Goal: Transaction & Acquisition: Purchase product/service

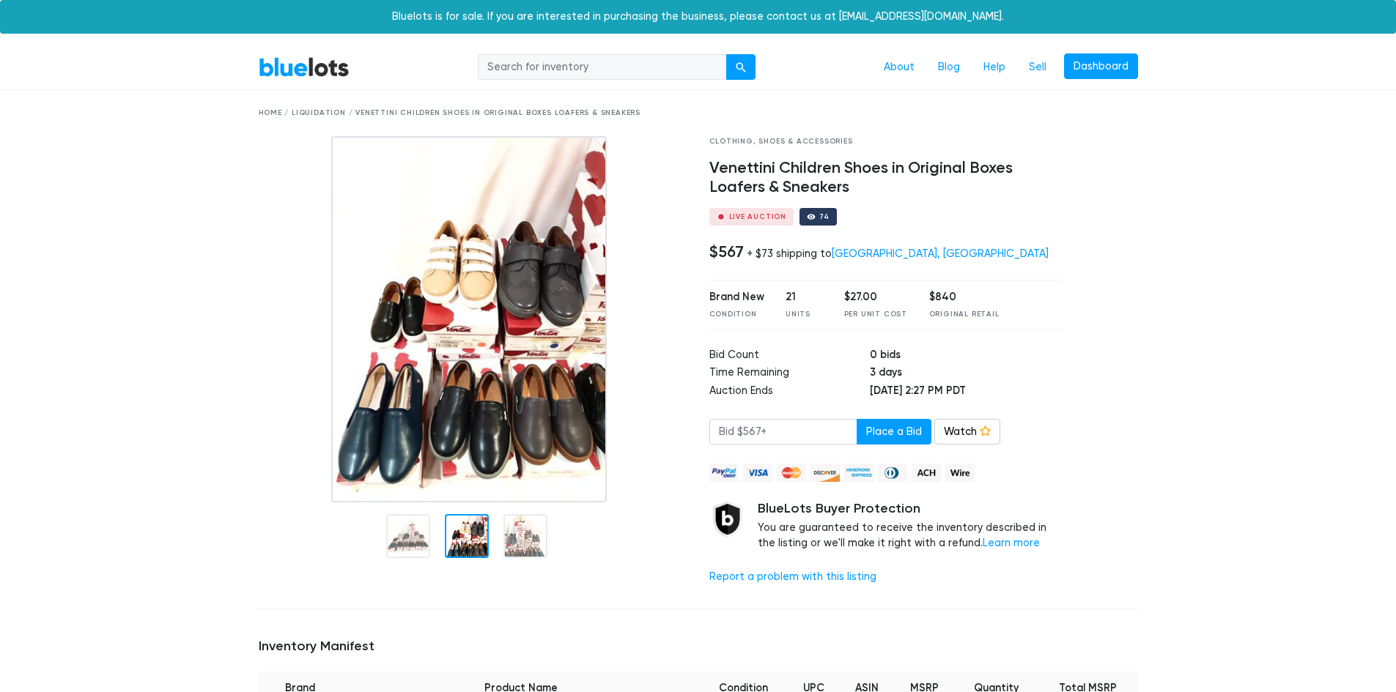
click at [486, 525] on div at bounding box center [467, 536] width 44 height 44
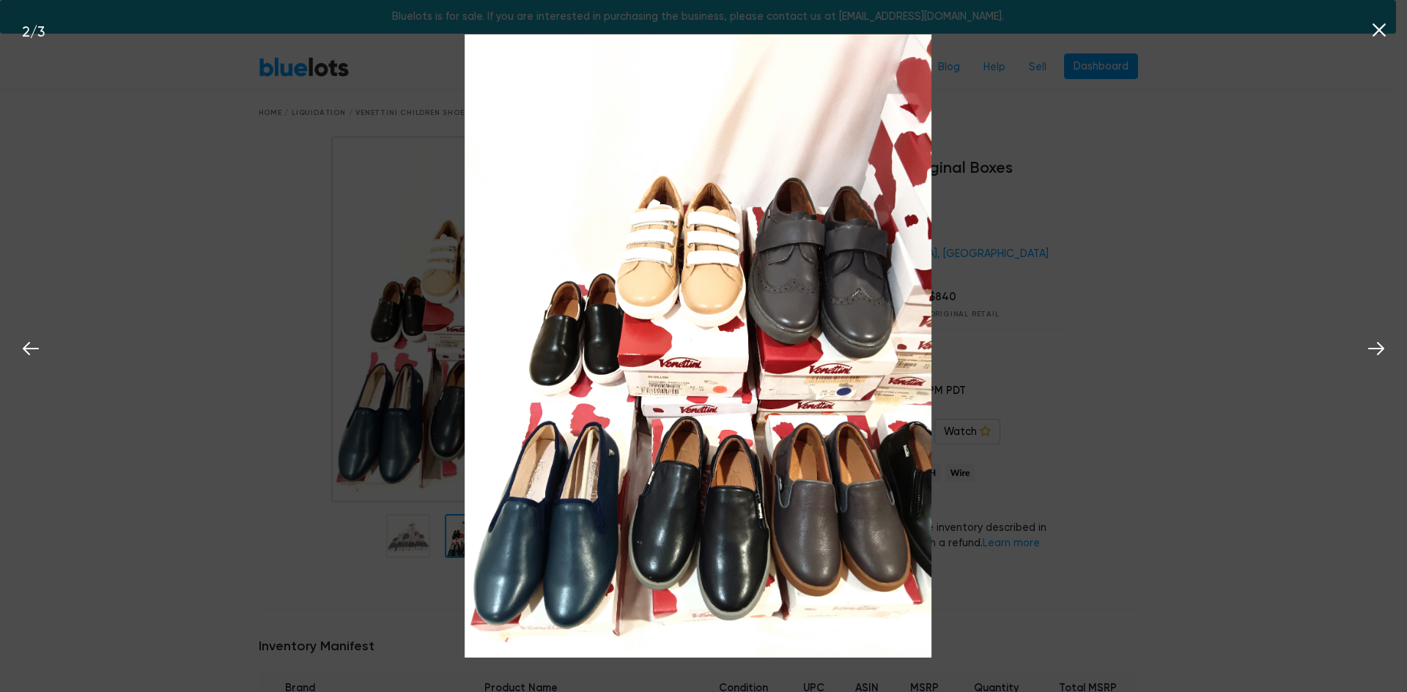
click at [215, 483] on div "2 / 3" at bounding box center [703, 346] width 1407 height 692
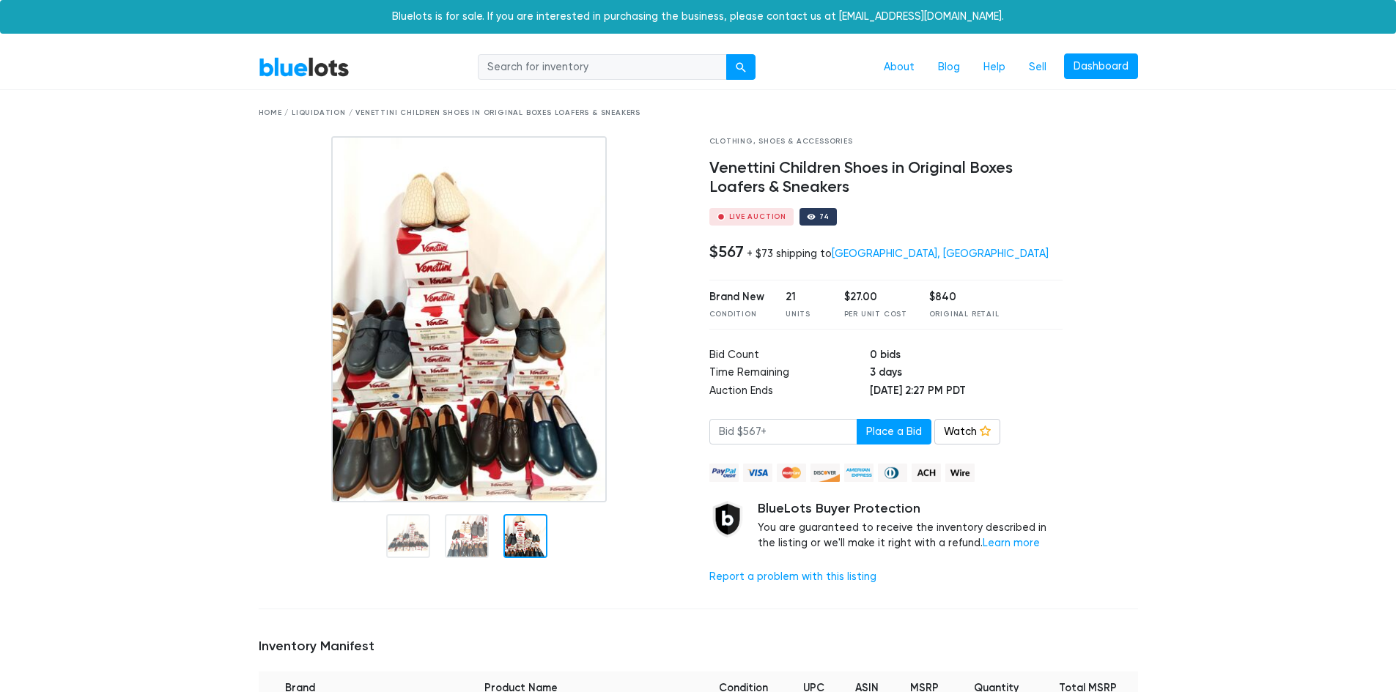
click at [513, 549] on div at bounding box center [525, 536] width 44 height 44
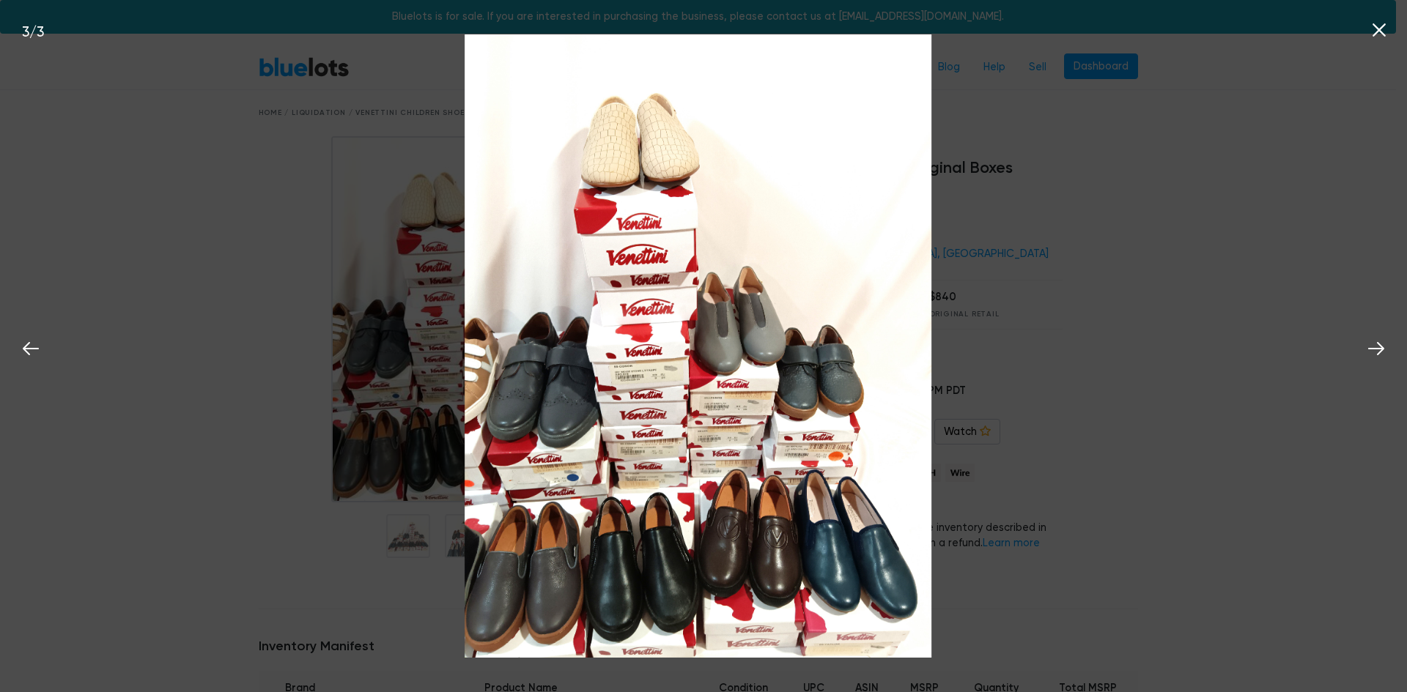
click at [188, 231] on div "3 / 3" at bounding box center [703, 346] width 1407 height 692
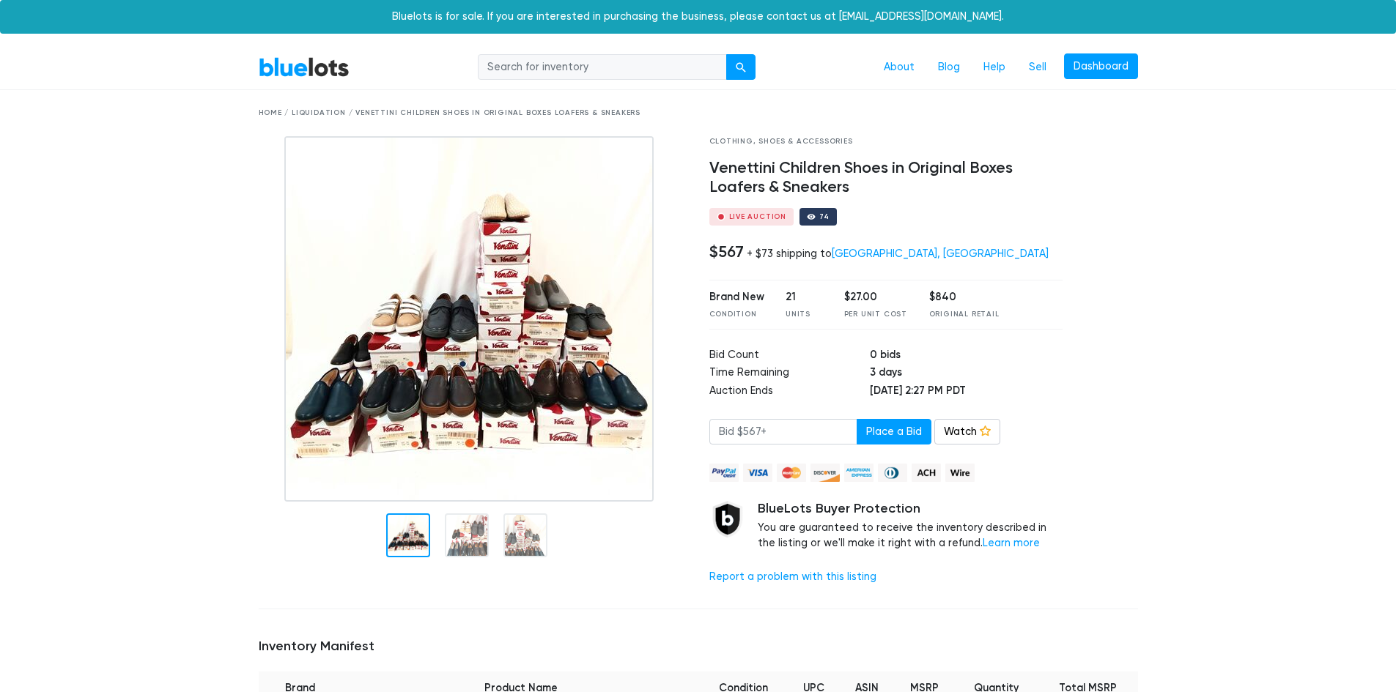
click at [396, 531] on div at bounding box center [408, 536] width 44 height 44
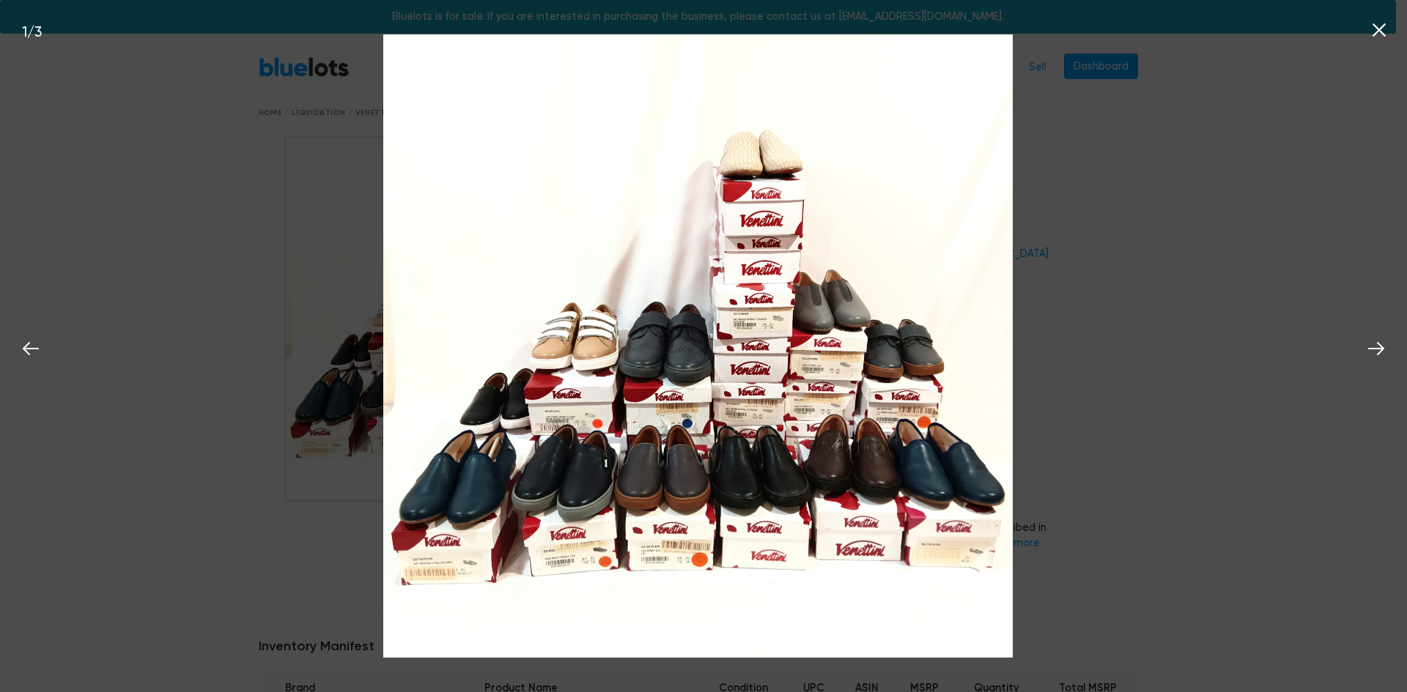
click at [227, 243] on div "1 / 3" at bounding box center [703, 346] width 1407 height 692
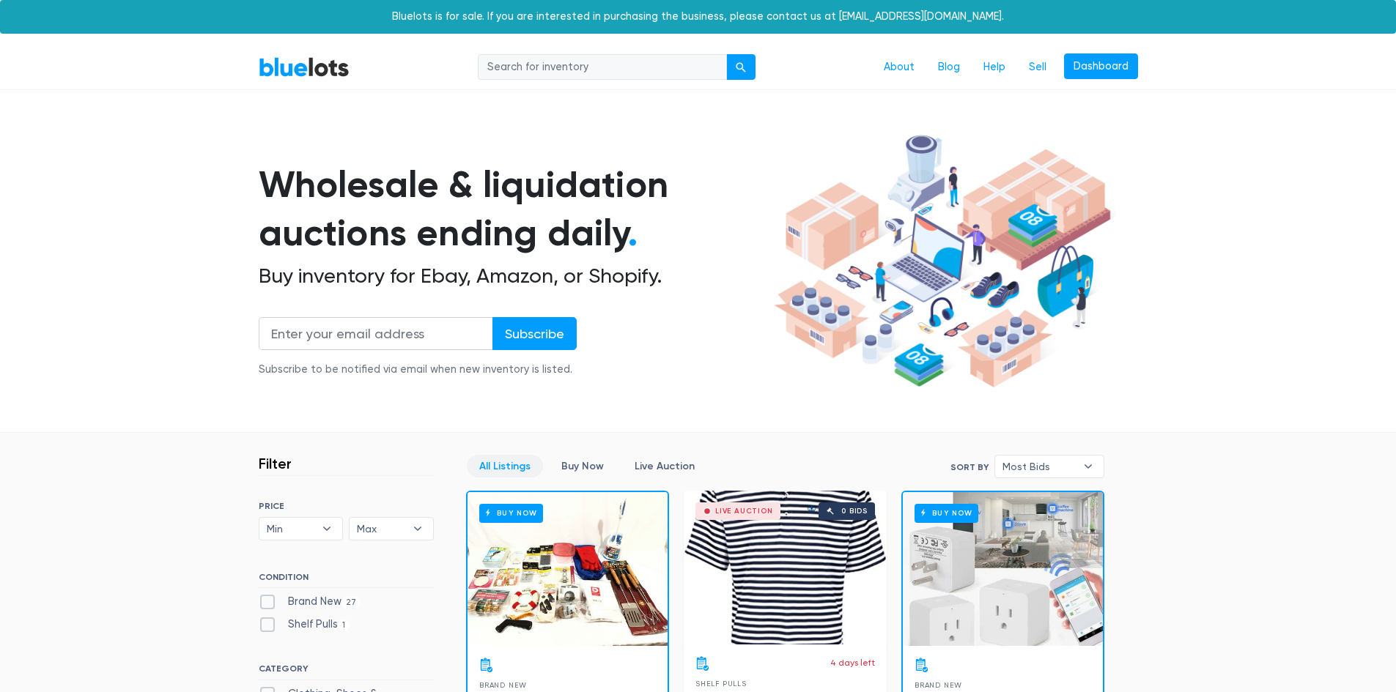
click at [569, 70] on input "search" at bounding box center [602, 67] width 249 height 26
type input "shoes"
click at [726, 54] on button "submit" at bounding box center [740, 67] width 29 height 26
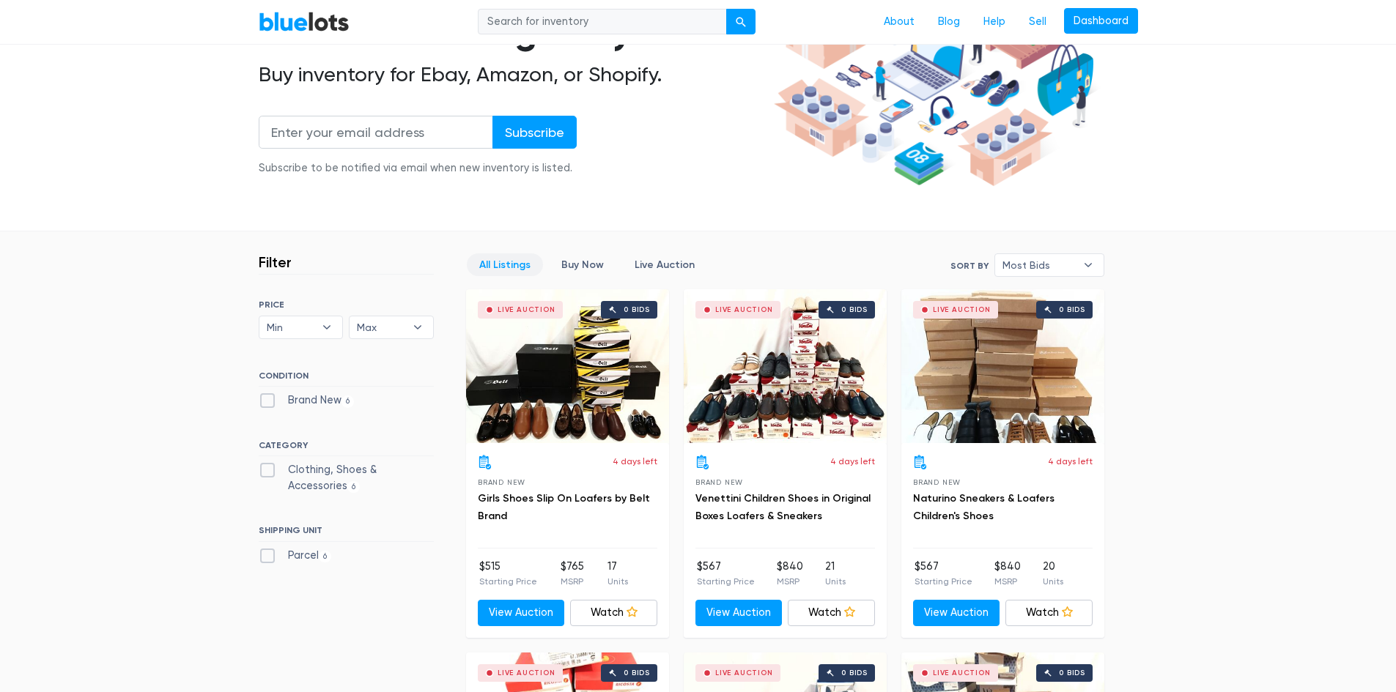
scroll to position [293, 0]
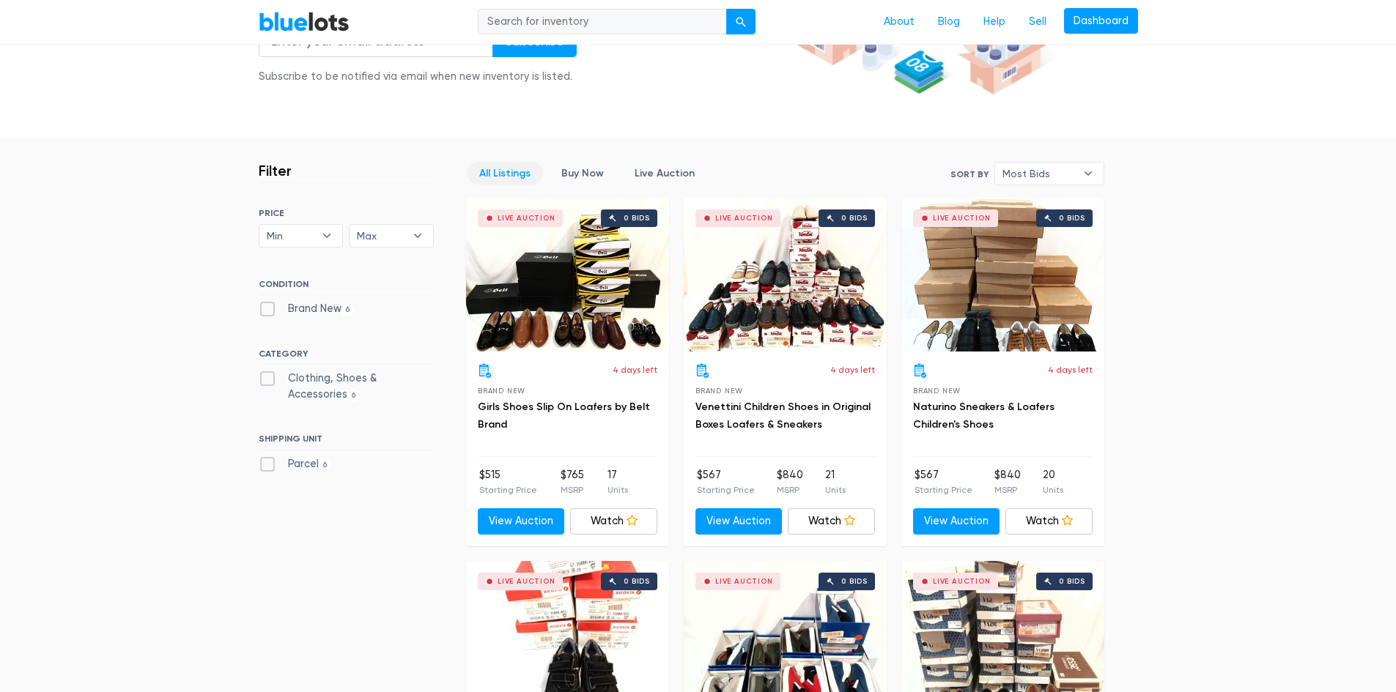
click at [532, 292] on div "Live Auction 0 bids" at bounding box center [567, 275] width 203 height 154
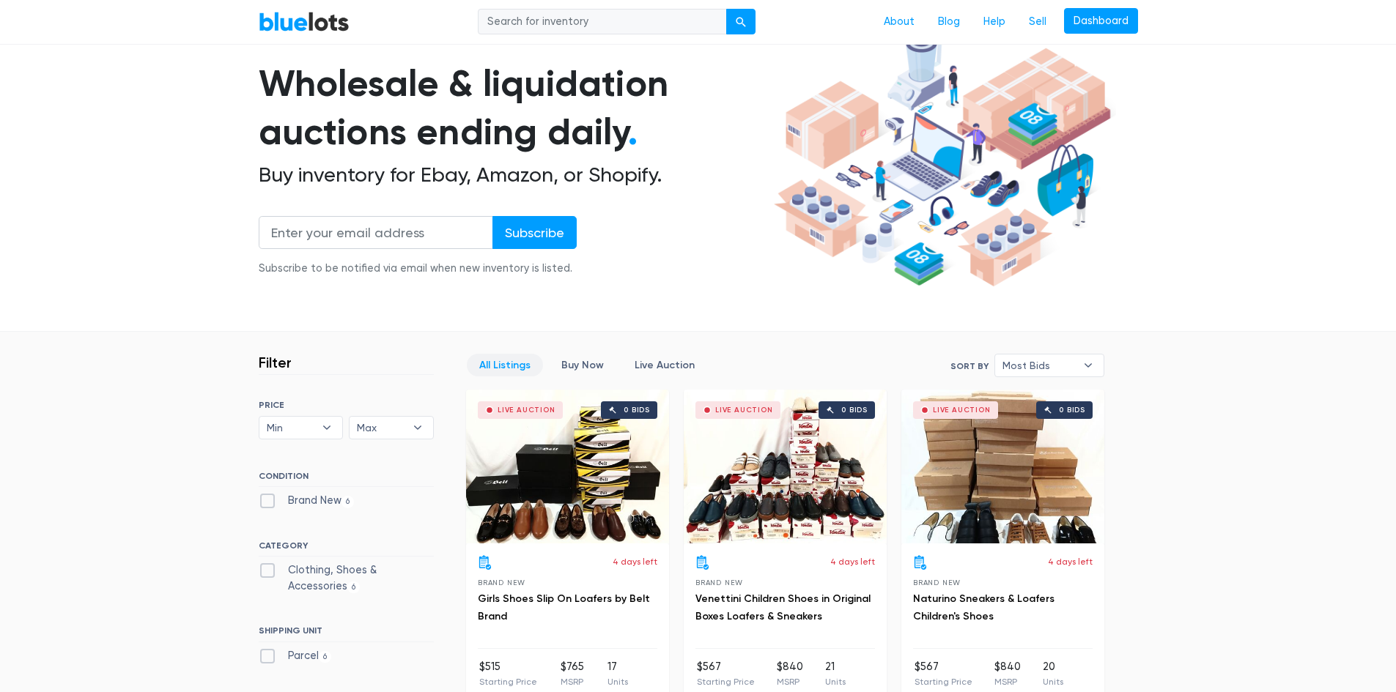
scroll to position [0, 0]
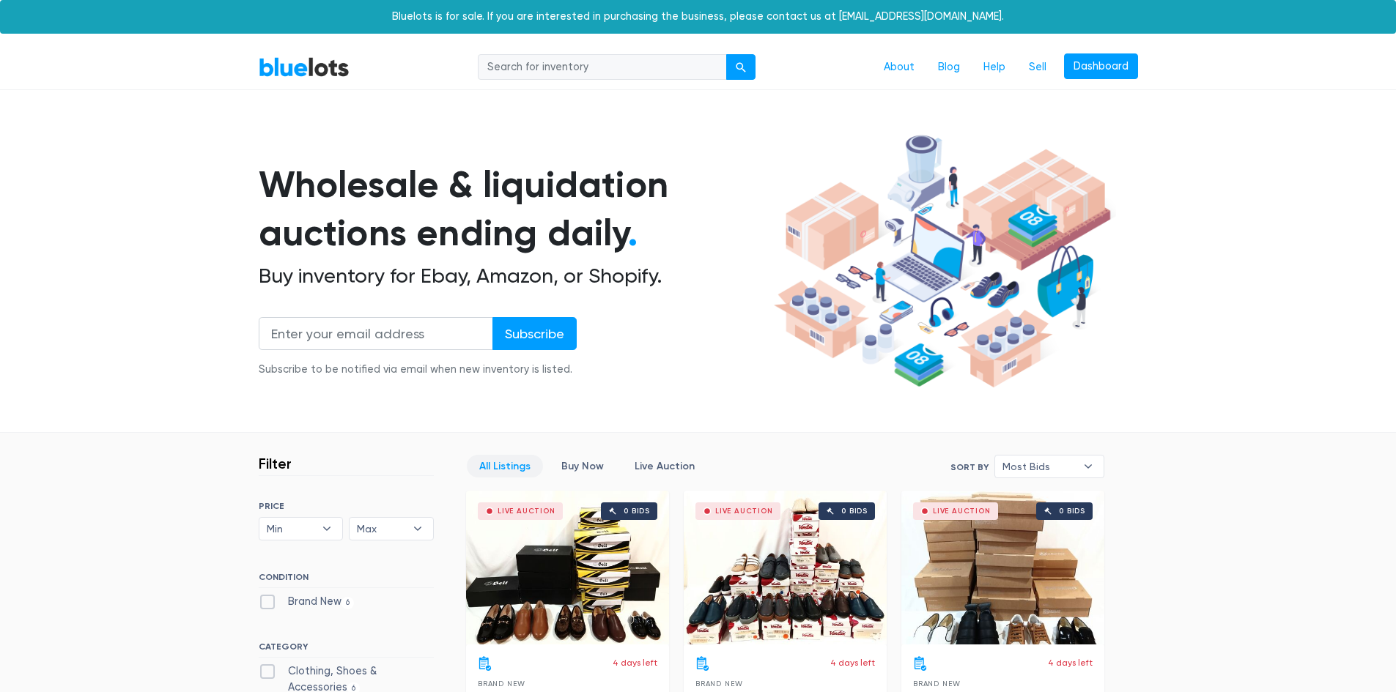
click at [273, 69] on link "BlueLots" at bounding box center [304, 66] width 91 height 21
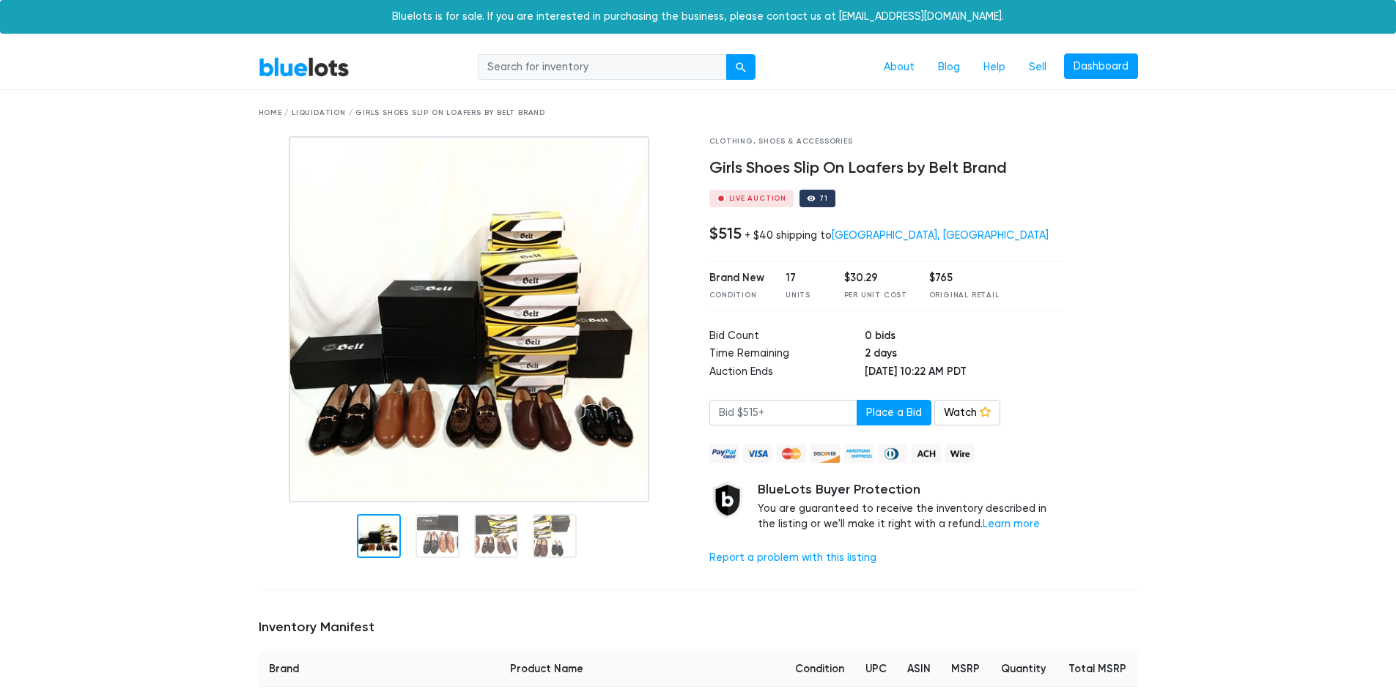
click at [553, 363] on img at bounding box center [469, 319] width 360 height 366
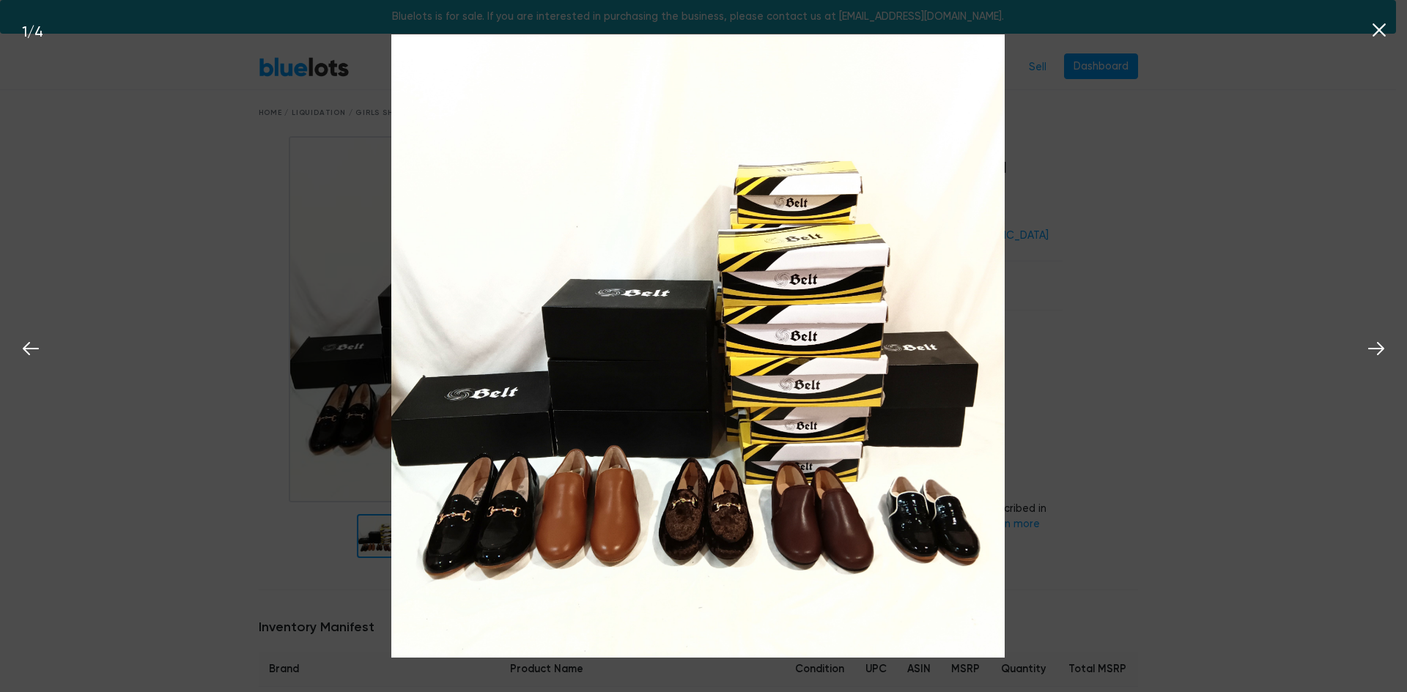
click at [1084, 376] on div "1 / 4" at bounding box center [703, 346] width 1407 height 692
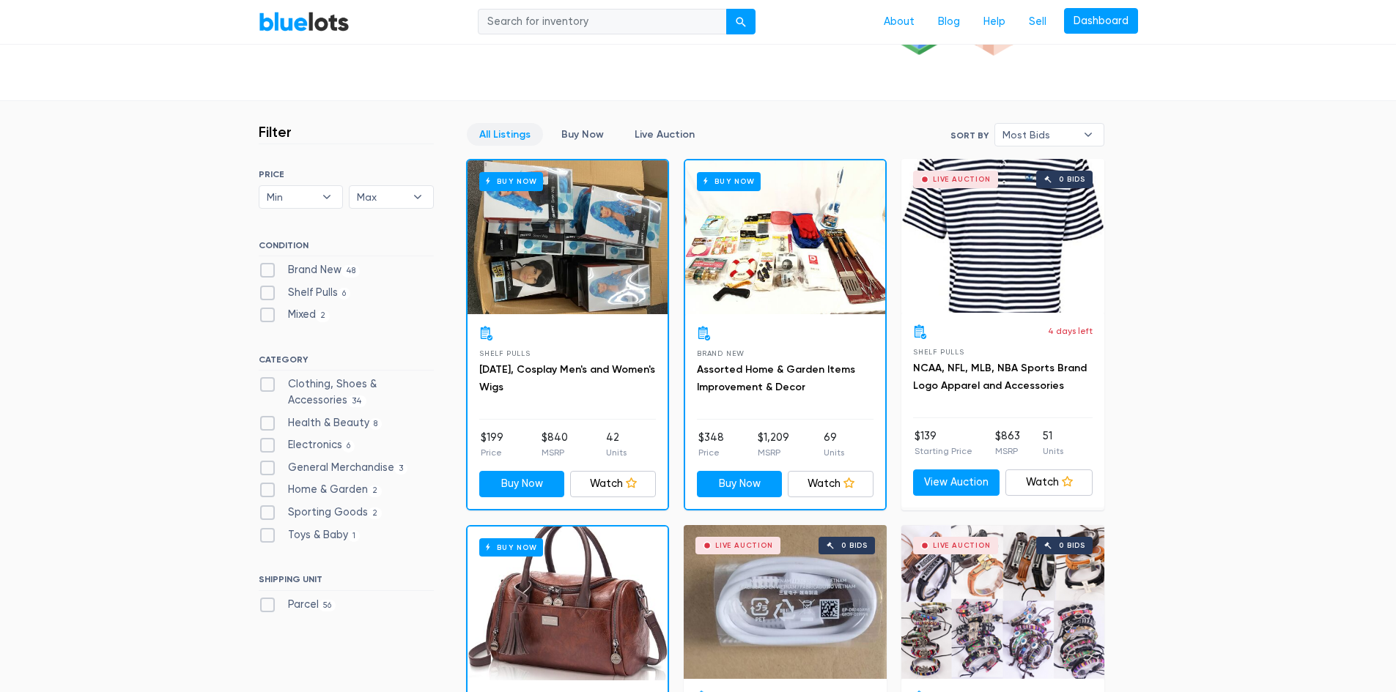
scroll to position [293, 0]
